Goal: Book appointment/travel/reservation

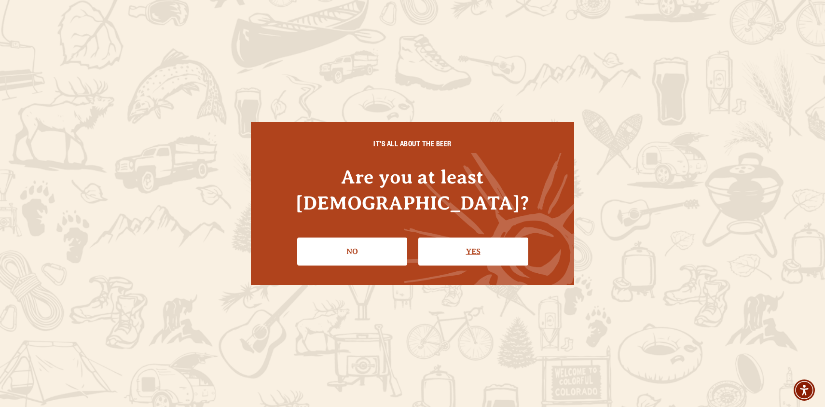
click at [462, 245] on link "Yes" at bounding box center [474, 252] width 110 height 28
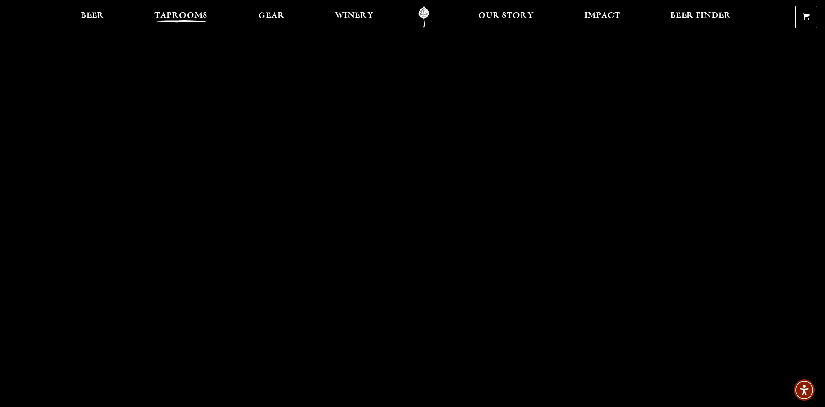
click at [169, 14] on span "Taprooms" at bounding box center [180, 16] width 53 height 8
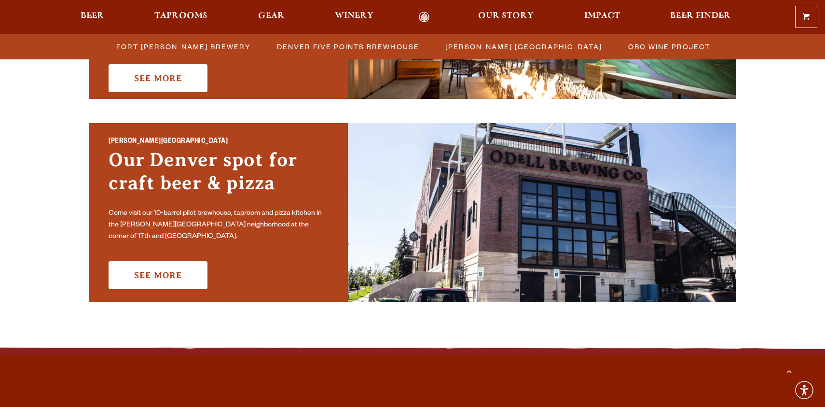
scroll to position [647, 0]
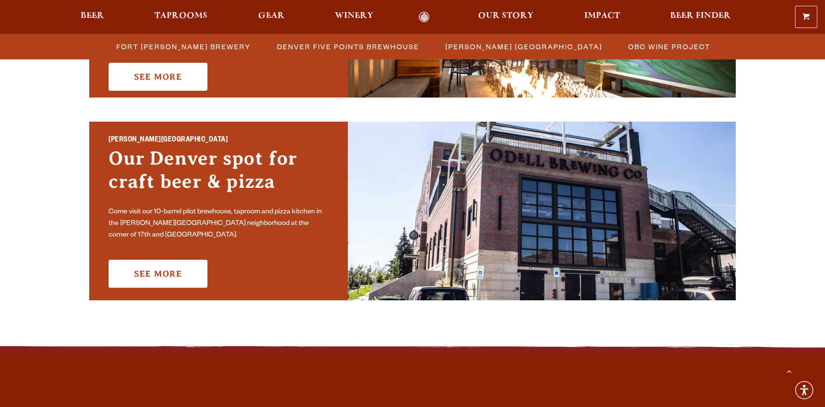
click at [164, 253] on div "Sloan’s Lake Brewhouse Our Denver spot for craft beer & pizza Come visit our 10…" at bounding box center [218, 211] width 259 height 179
click at [164, 260] on link "See More" at bounding box center [158, 274] width 99 height 28
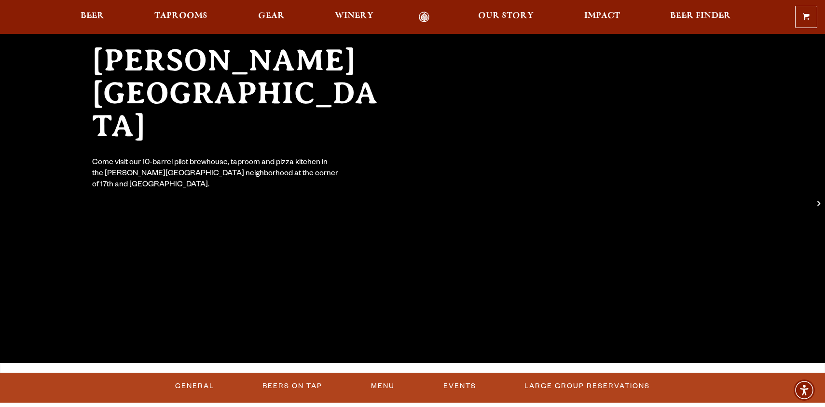
scroll to position [102, 0]
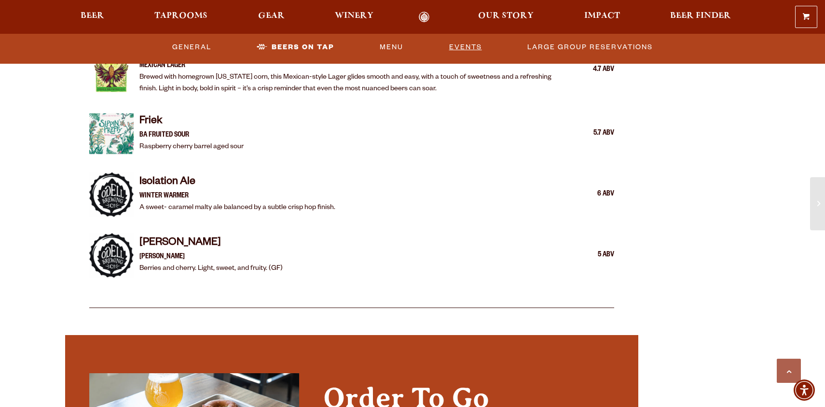
click at [465, 50] on link "Events" at bounding box center [466, 47] width 41 height 22
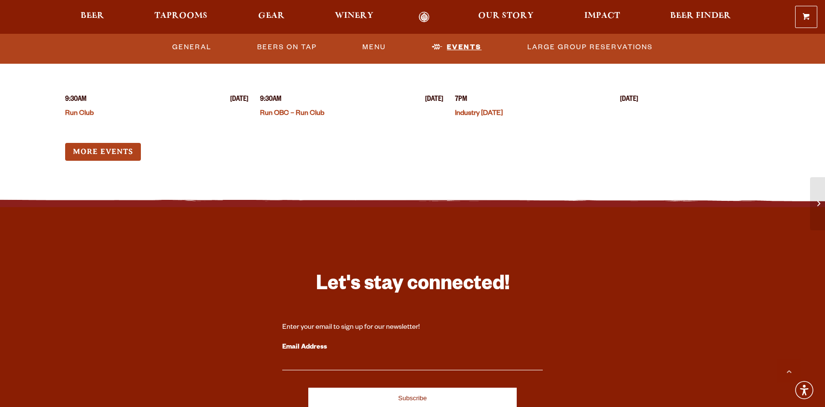
scroll to position [2661, 0]
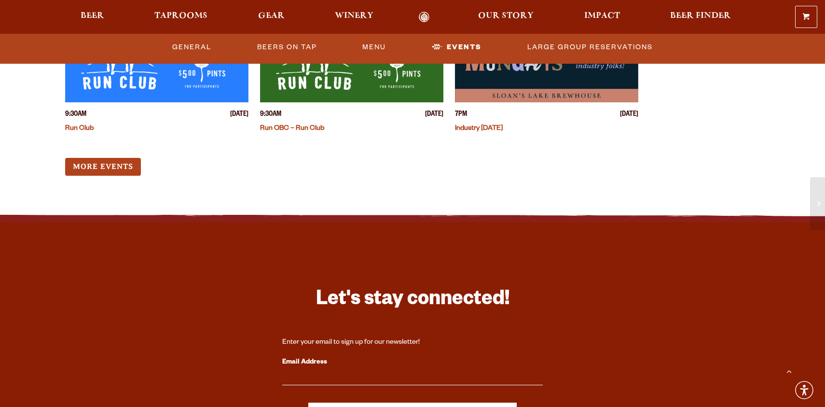
click at [590, 33] on div at bounding box center [412, 17] width 825 height 34
click at [581, 44] on link "Large Group Reservations" at bounding box center [590, 47] width 133 height 22
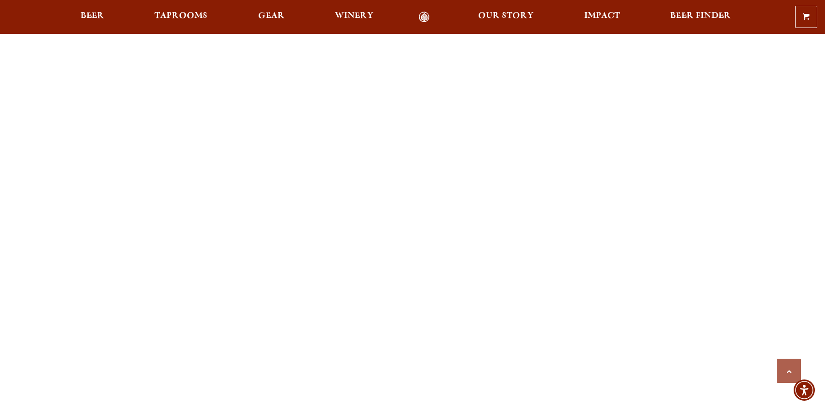
scroll to position [1169, 0]
